Goal: Task Accomplishment & Management: Manage account settings

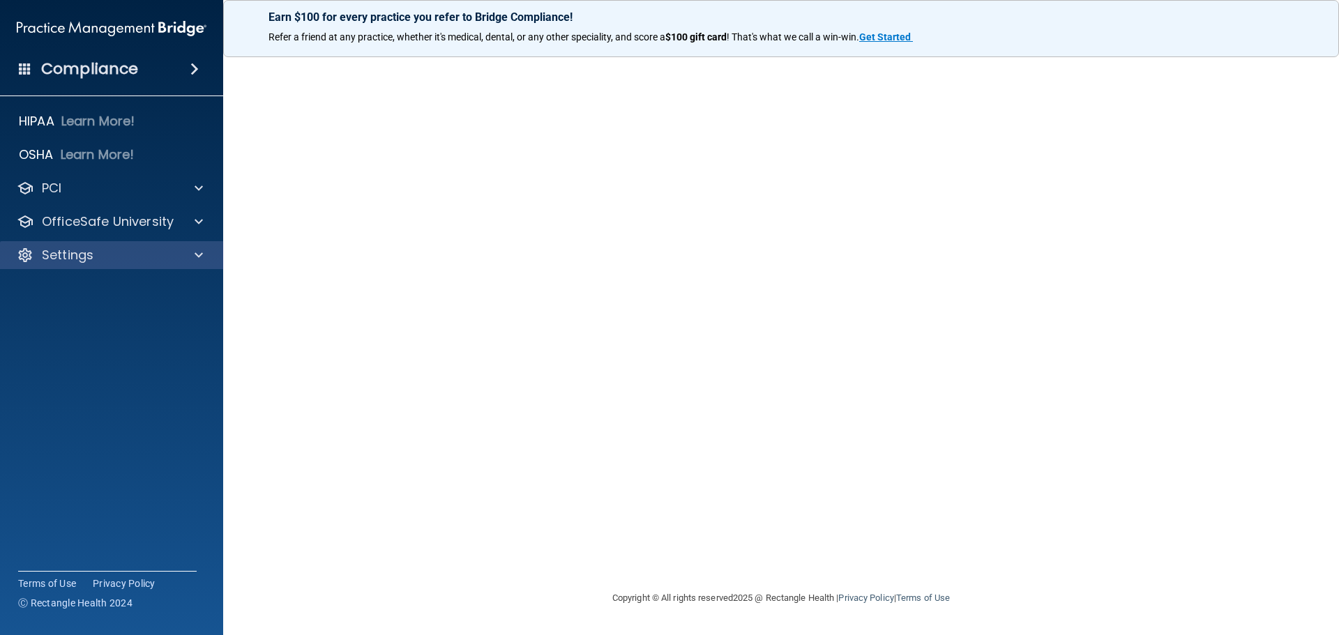
click at [89, 245] on div "Settings" at bounding box center [112, 255] width 224 height 28
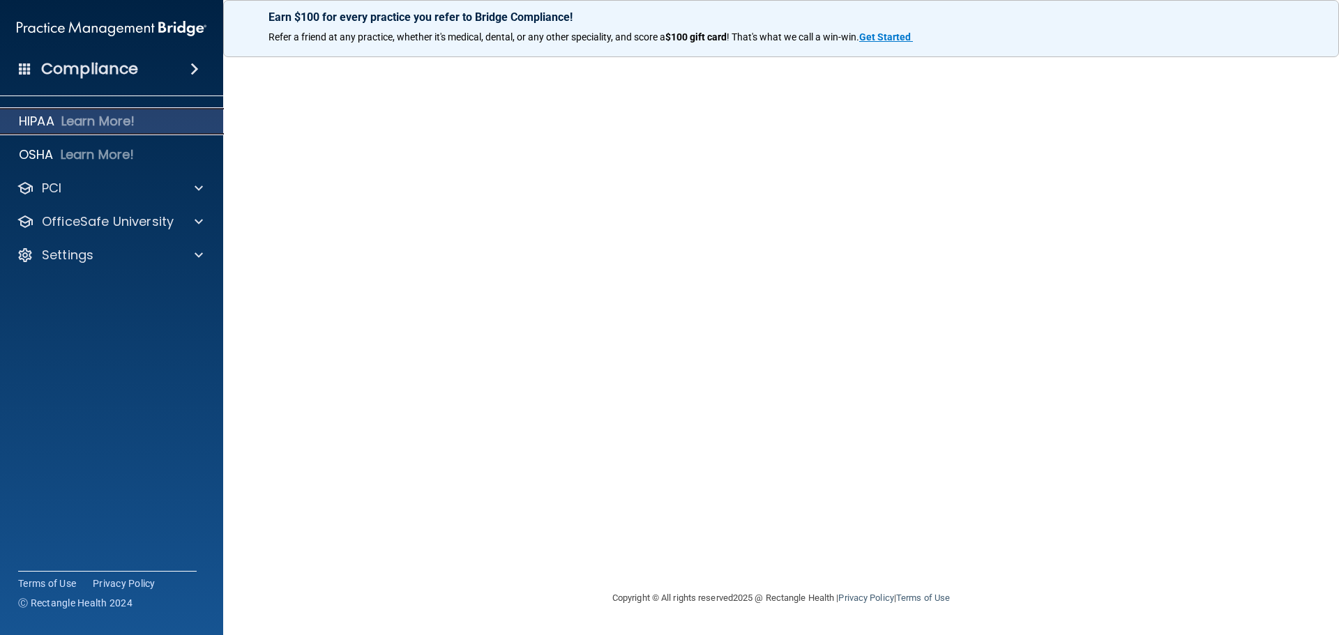
click at [94, 124] on p "Learn More!" at bounding box center [98, 121] width 74 height 17
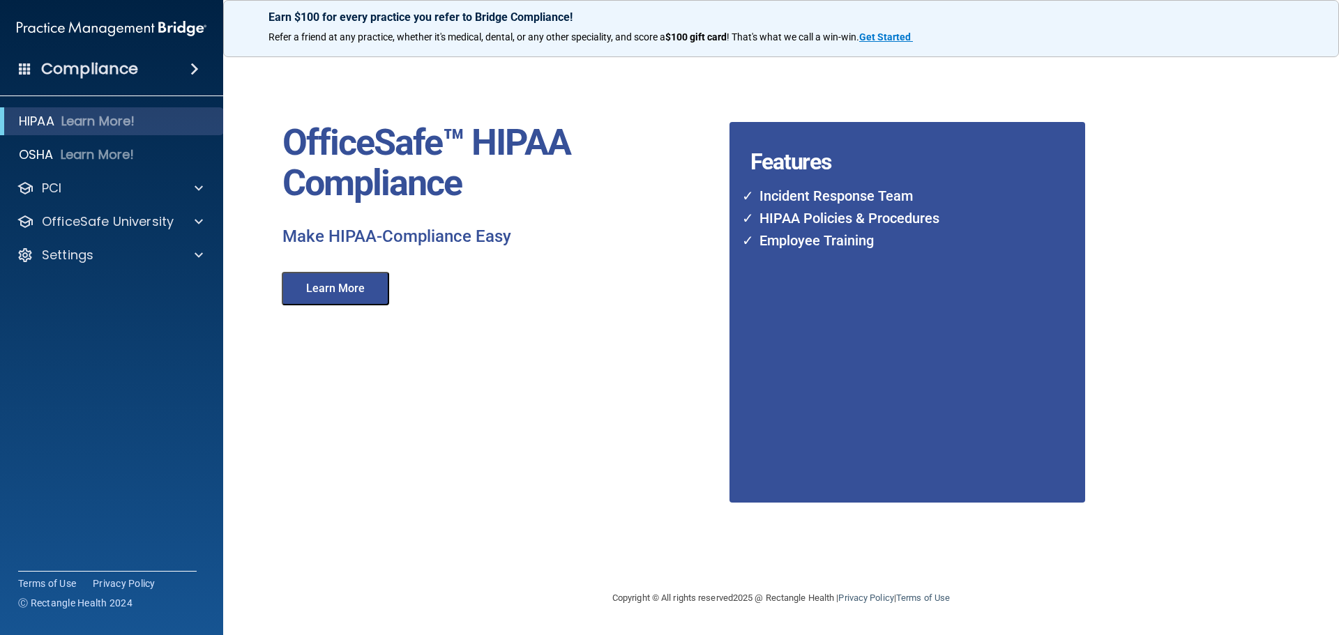
click at [279, 298] on div "Learn More" at bounding box center [337, 285] width 131 height 40
click at [367, 296] on button "Learn More" at bounding box center [335, 288] width 107 height 33
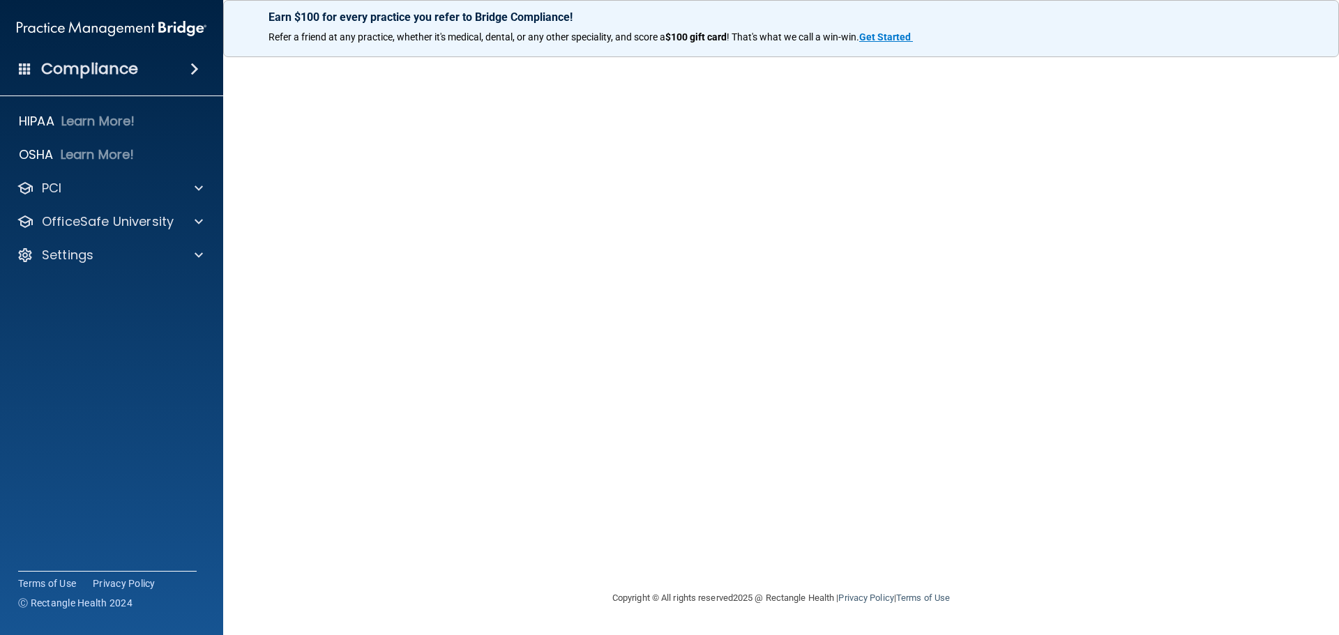
click at [400, 22] on p "Earn $100 for every practice you refer to Bridge Compliance!" at bounding box center [780, 16] width 1025 height 13
click at [73, 218] on p "OfficeSafe University" at bounding box center [108, 221] width 132 height 17
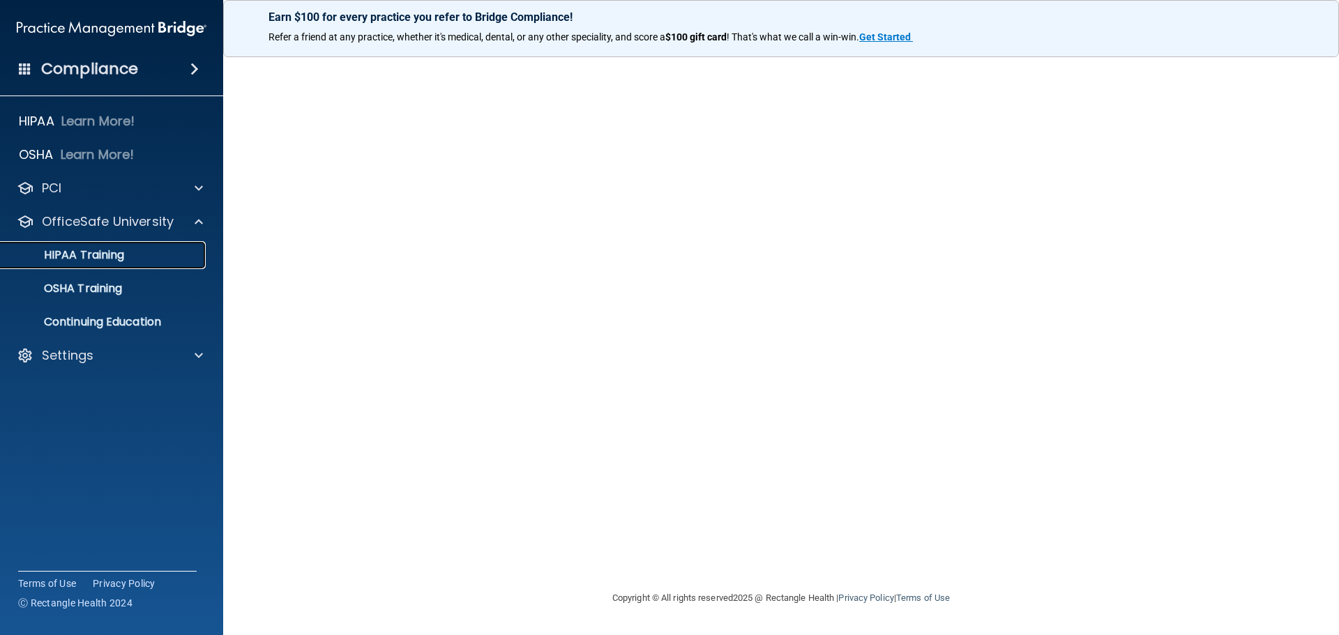
click at [112, 254] on p "HIPAA Training" at bounding box center [66, 255] width 115 height 14
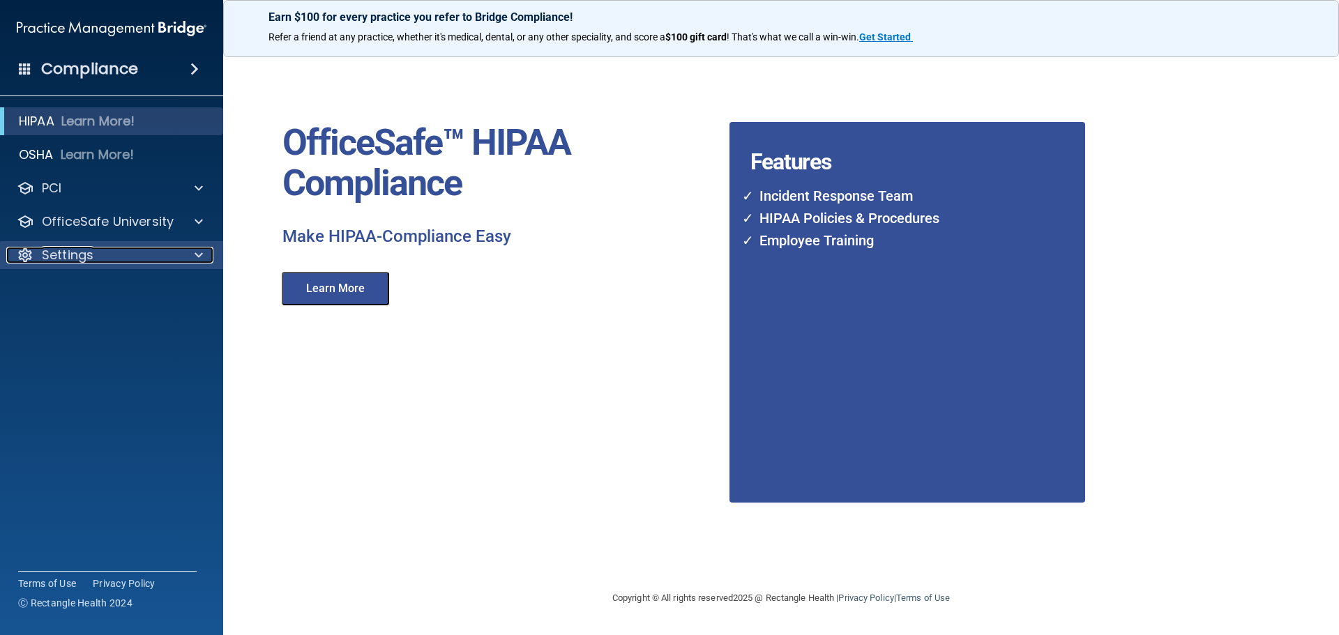
click at [73, 258] on p "Settings" at bounding box center [68, 255] width 52 height 17
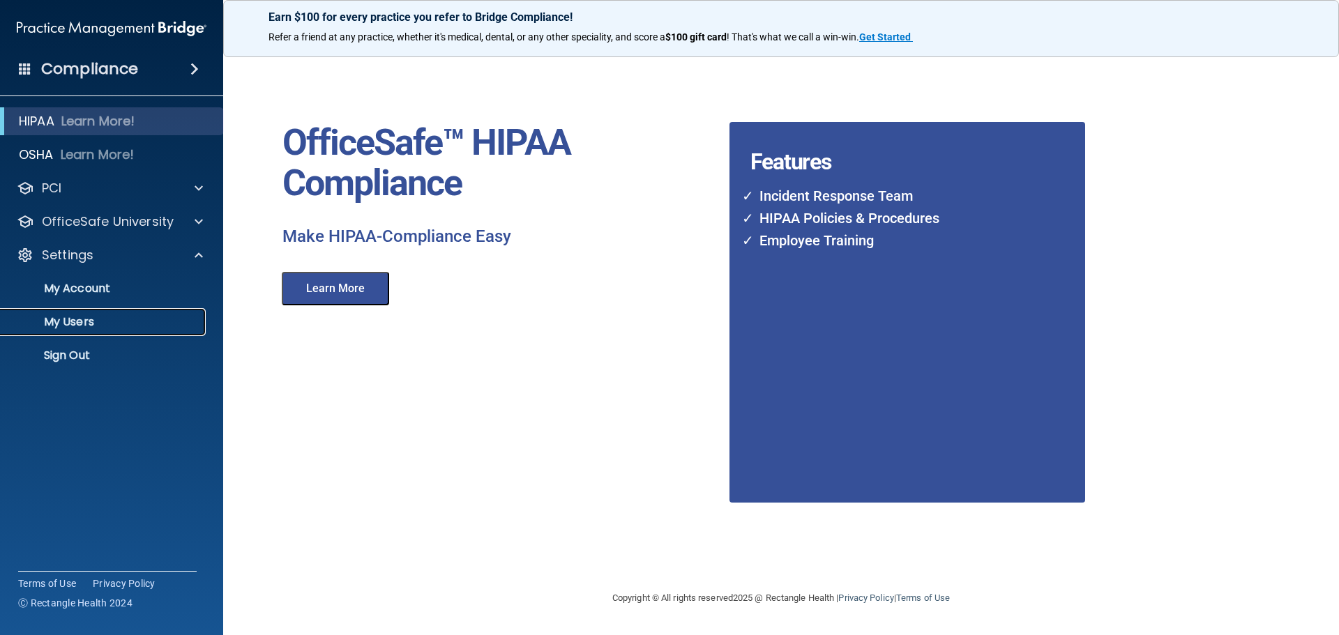
click at [76, 311] on link "My Users" at bounding box center [96, 322] width 220 height 28
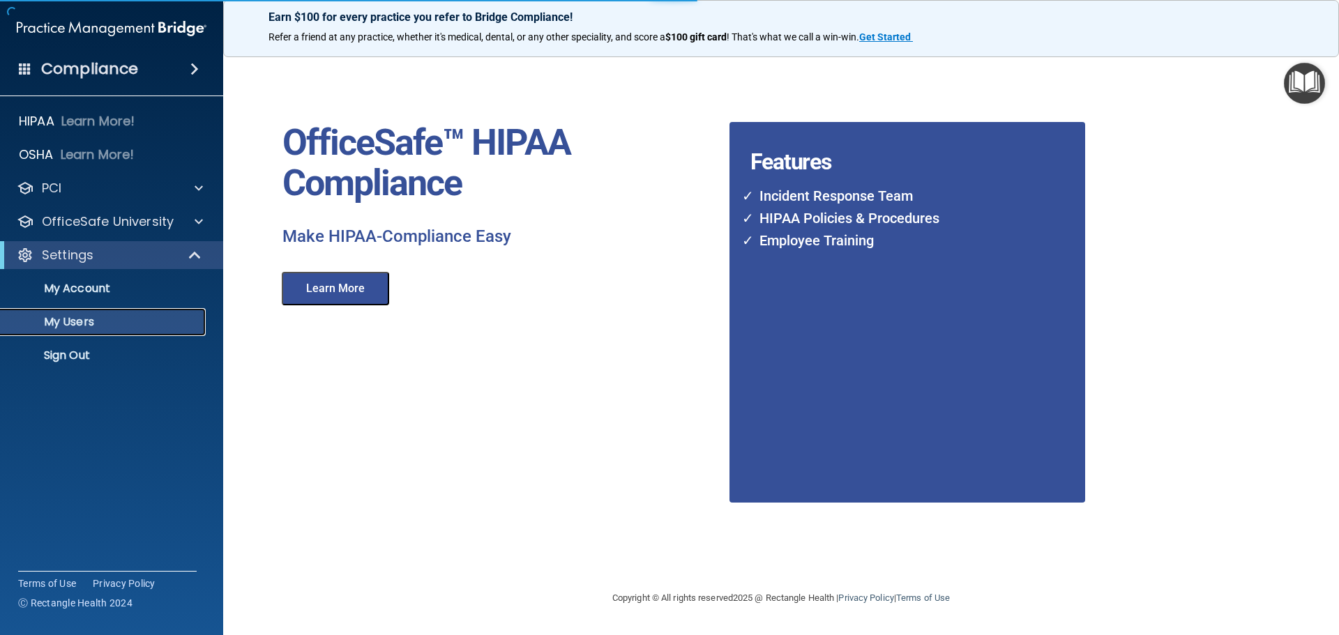
select select "20"
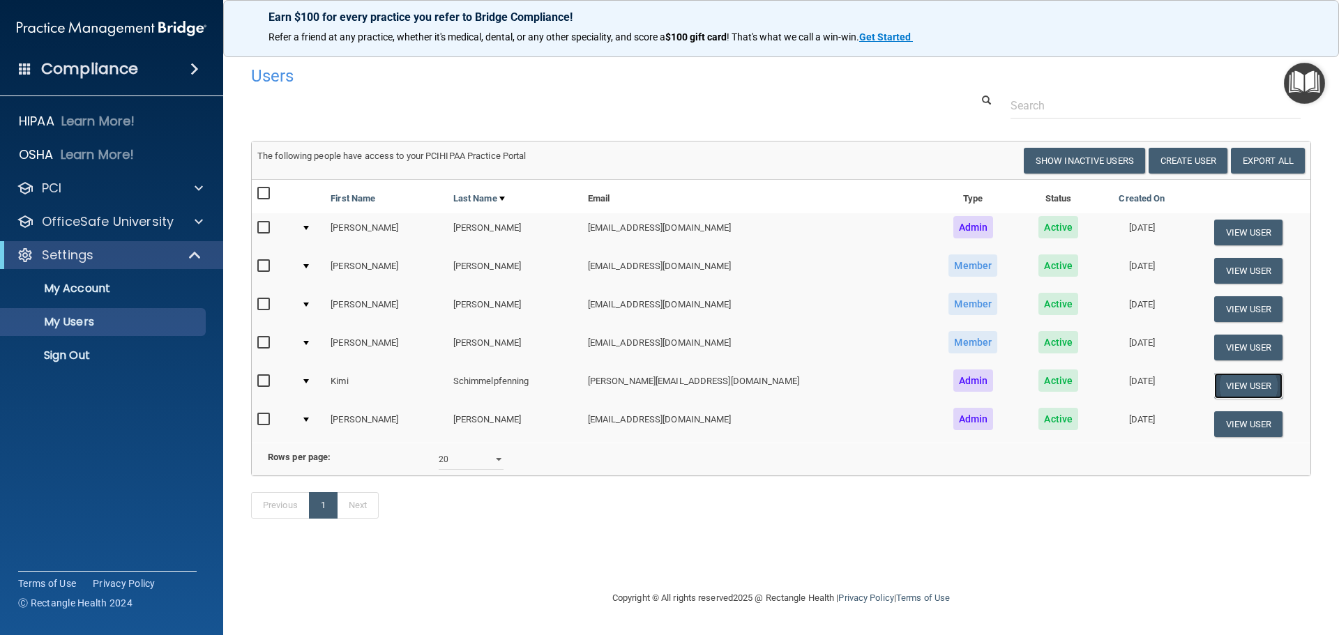
click at [1236, 385] on button "View User" at bounding box center [1248, 386] width 69 height 26
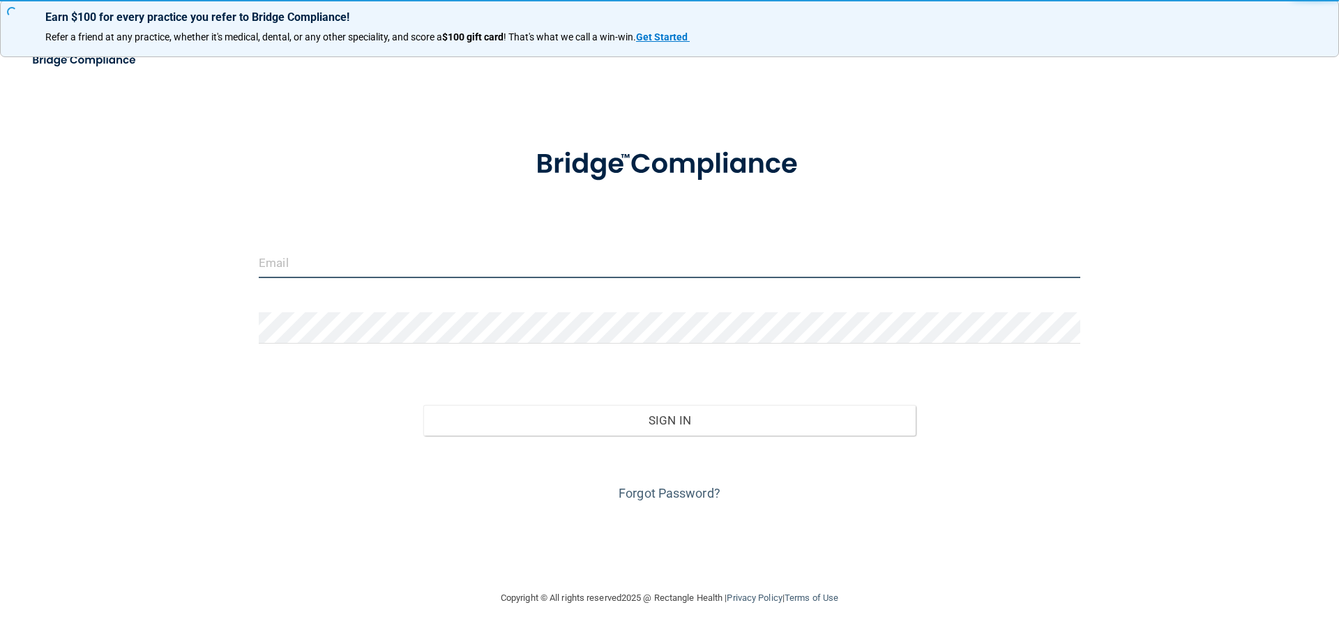
type input "[EMAIL_ADDRESS][DOMAIN_NAME]"
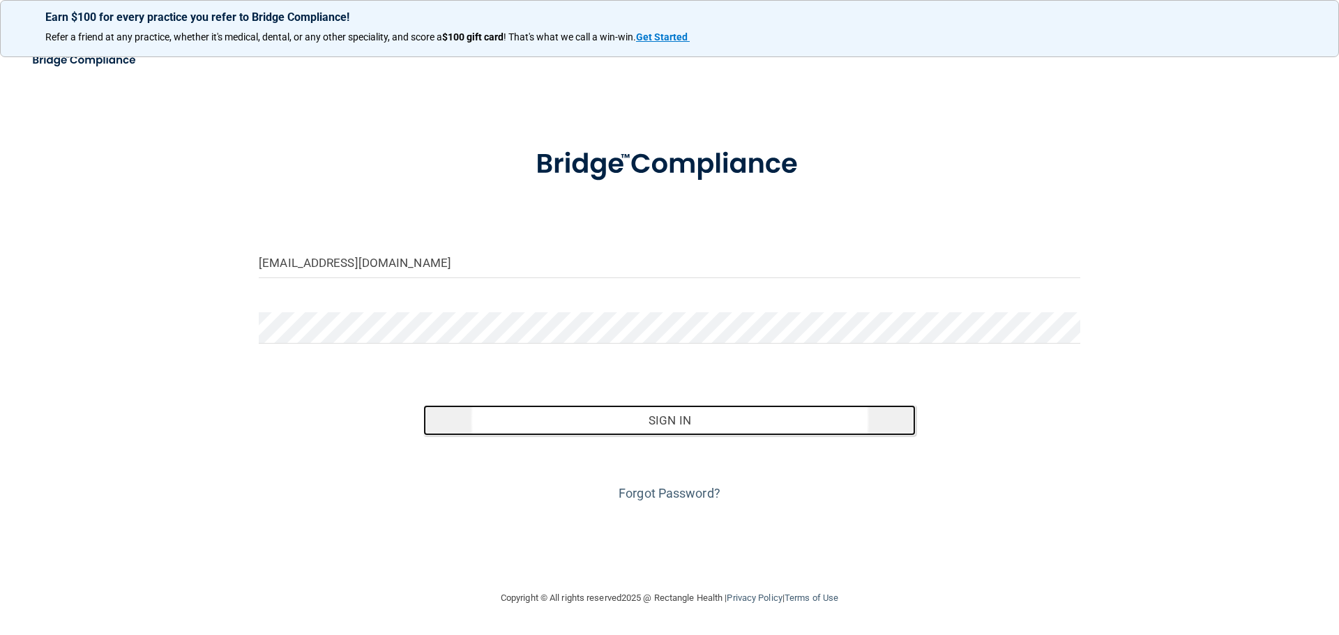
click at [709, 411] on button "Sign In" at bounding box center [669, 420] width 493 height 31
